Goal: Find contact information

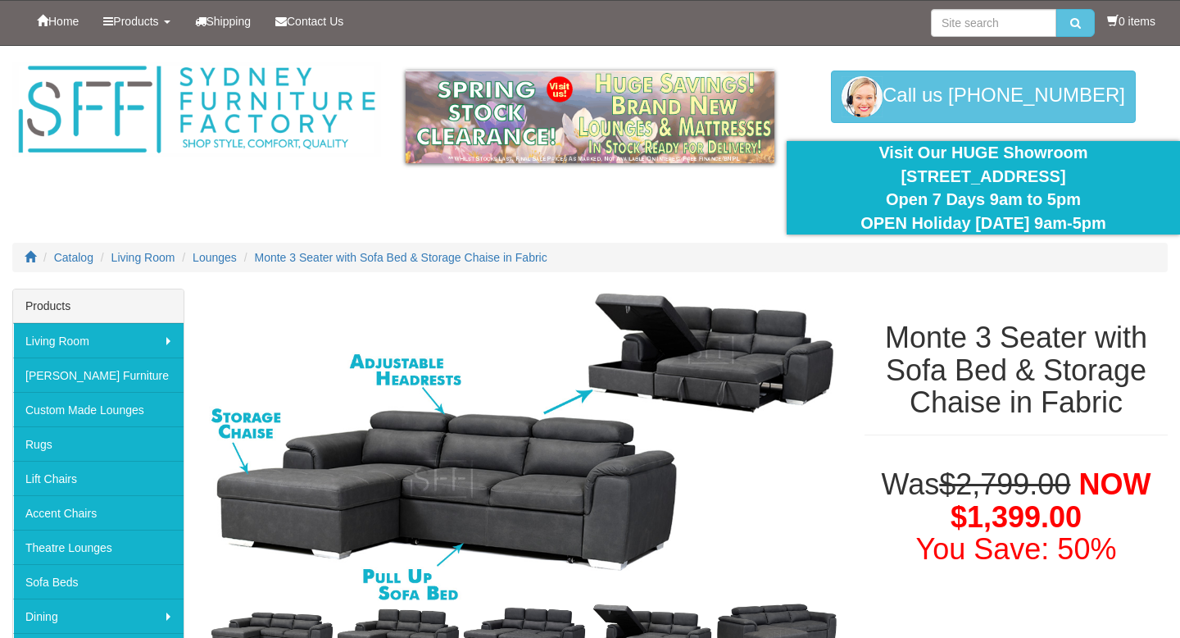
drag, startPoint x: 872, startPoint y: 174, endPoint x: 1088, endPoint y: 173, distance: 215.6
click at [1088, 173] on div "Visit Our HUGE Showroom [STREET_ADDRESS] Open 7 Days 9am to 5pm OPEN Holiday [D…" at bounding box center [983, 187] width 369 height 93
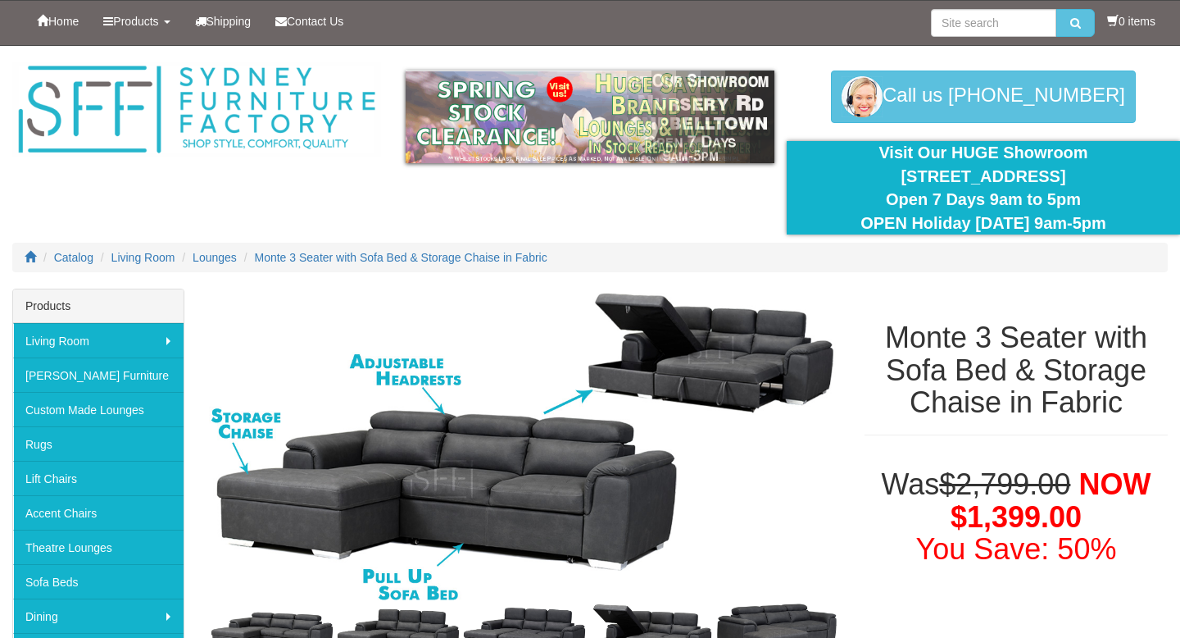
click at [1094, 177] on div "Visit Our HUGE Showroom [STREET_ADDRESS] Open 7 Days 9am to 5pm OPEN Holiday [D…" at bounding box center [983, 187] width 369 height 93
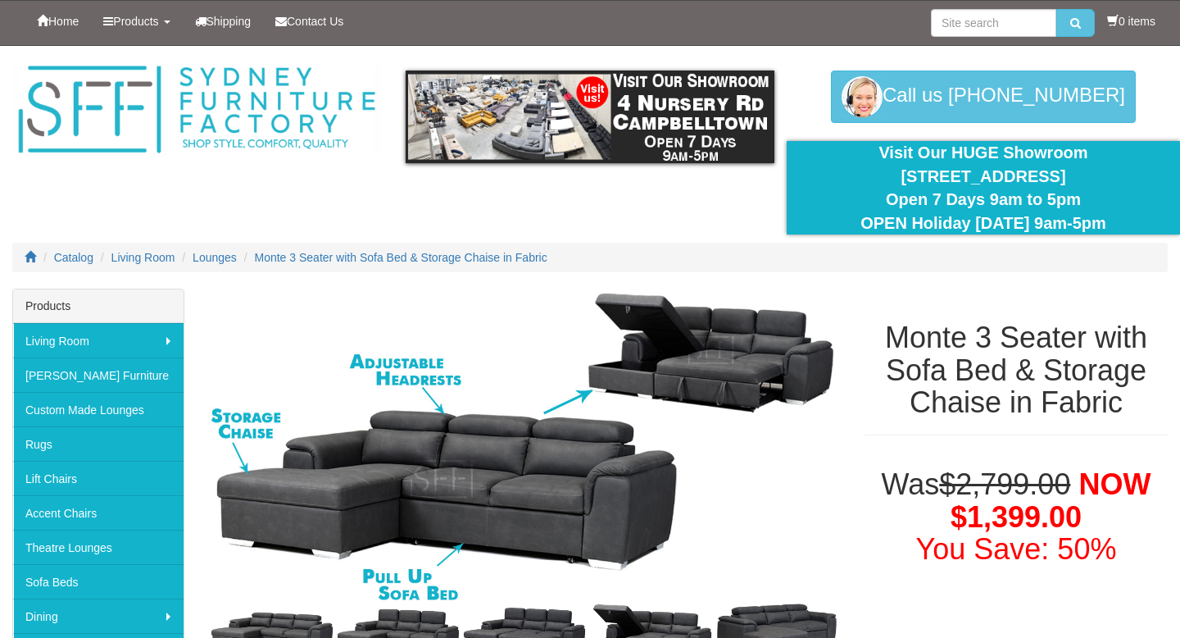
copy div "[STREET_ADDRESS]"
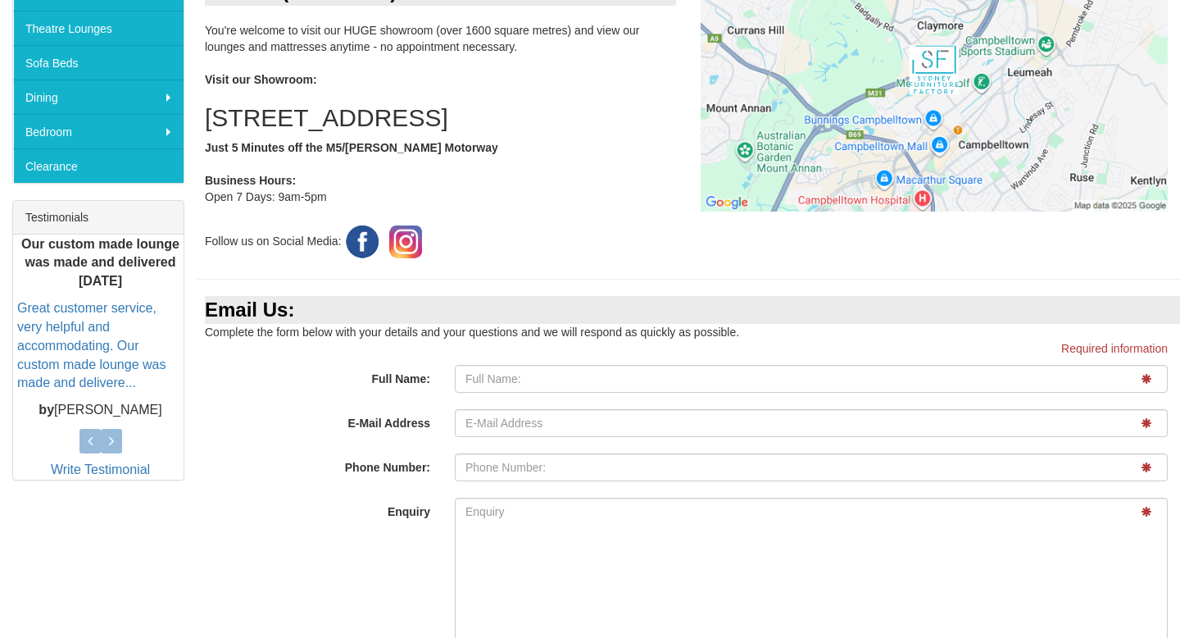
scroll to position [627, 0]
